Goal: Consume media (video, audio)

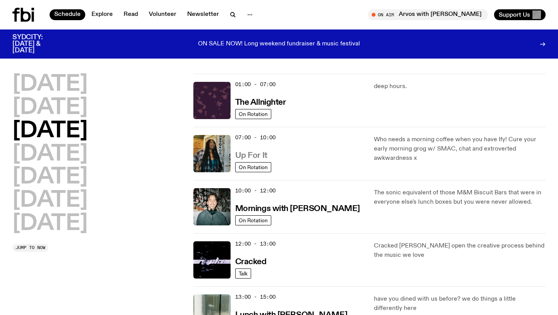
click at [259, 157] on h3 "Up For It" at bounding box center [251, 155] width 32 height 8
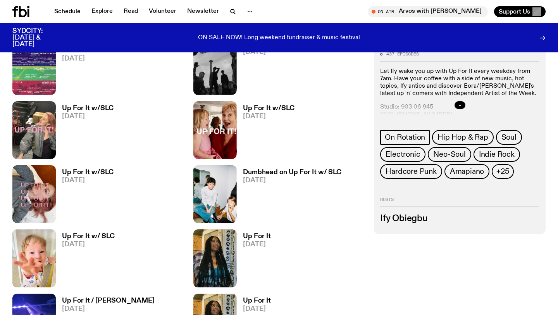
scroll to position [360, 0]
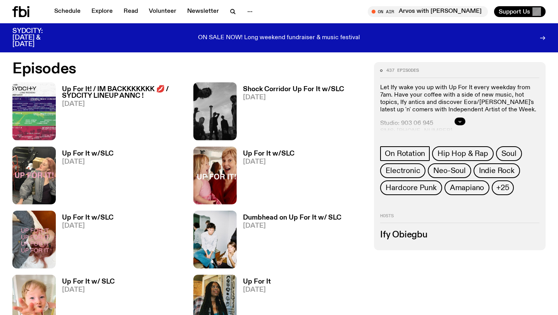
click at [97, 88] on h3 "Up For It! / IM BACKKKKKKK 💋 / SYDCITY LINEUP ANNC !" at bounding box center [123, 92] width 122 height 13
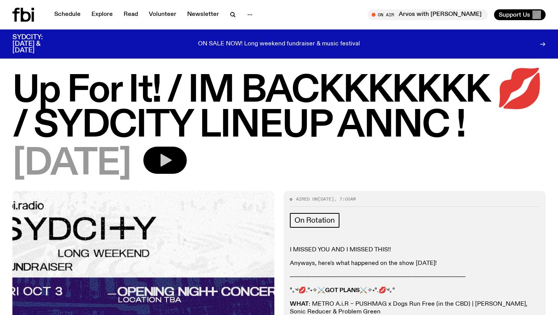
click at [185, 157] on button "button" at bounding box center [164, 159] width 43 height 27
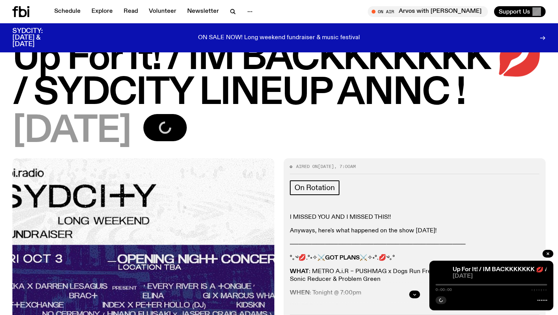
scroll to position [57, 0]
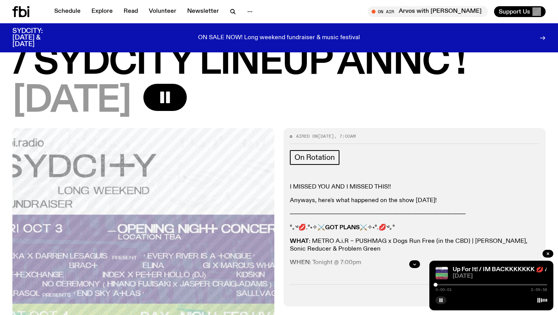
click at [442, 284] on div at bounding box center [491, 285] width 112 height 2
click at [440, 298] on icon "button" at bounding box center [441, 300] width 5 height 5
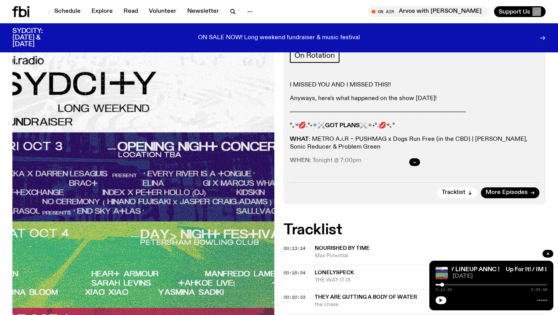
scroll to position [154, 0]
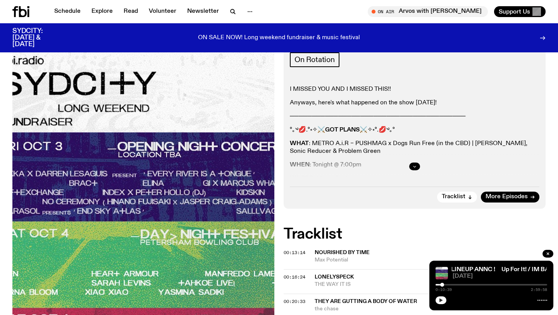
click at [416, 163] on button "button" at bounding box center [414, 166] width 11 height 8
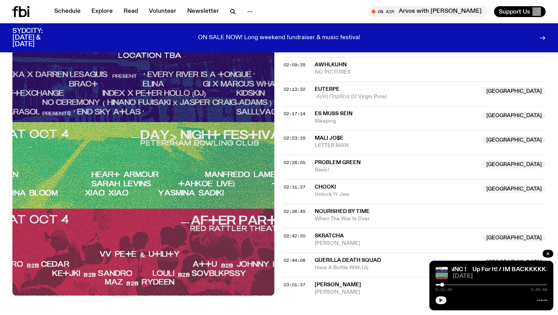
scroll to position [1370, 0]
